Goal: Transaction & Acquisition: Purchase product/service

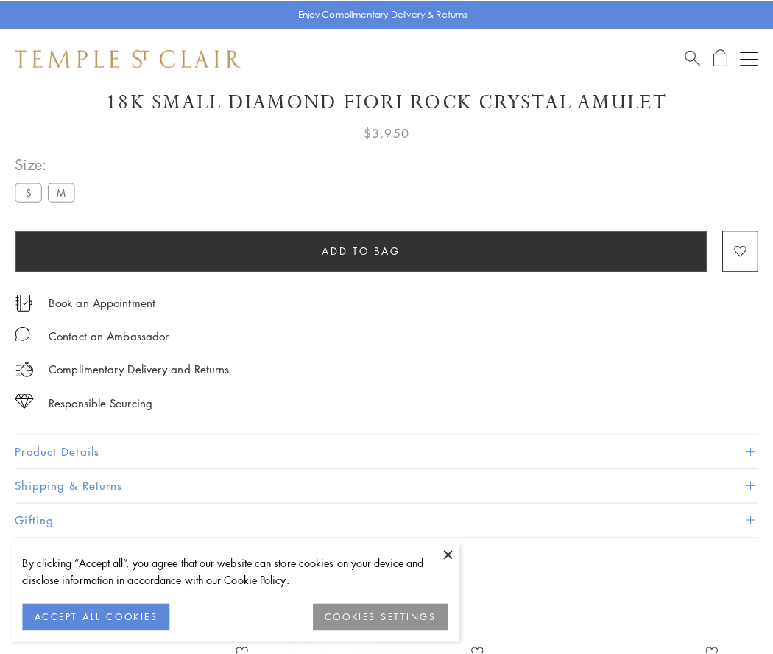
scroll to position [86, 0]
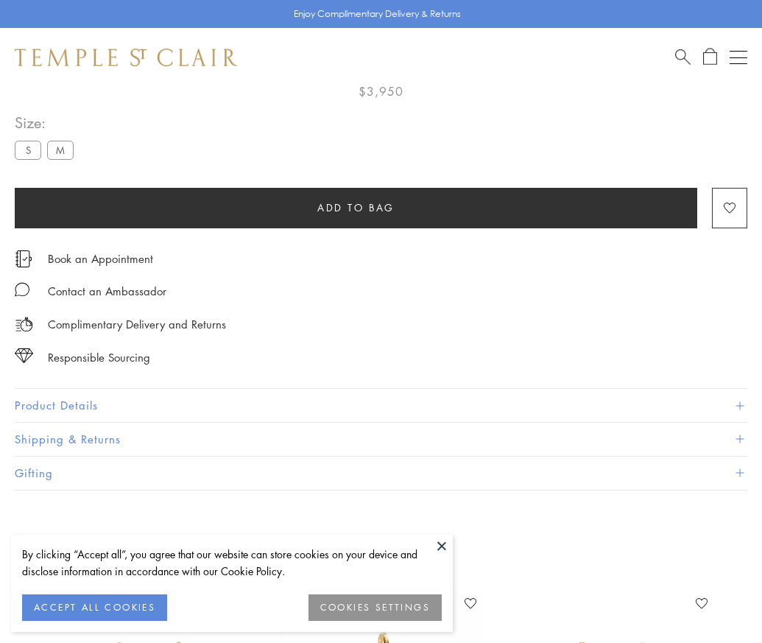
click at [356, 207] on span "Add to bag" at bounding box center [355, 208] width 77 height 16
